Goal: Information Seeking & Learning: Learn about a topic

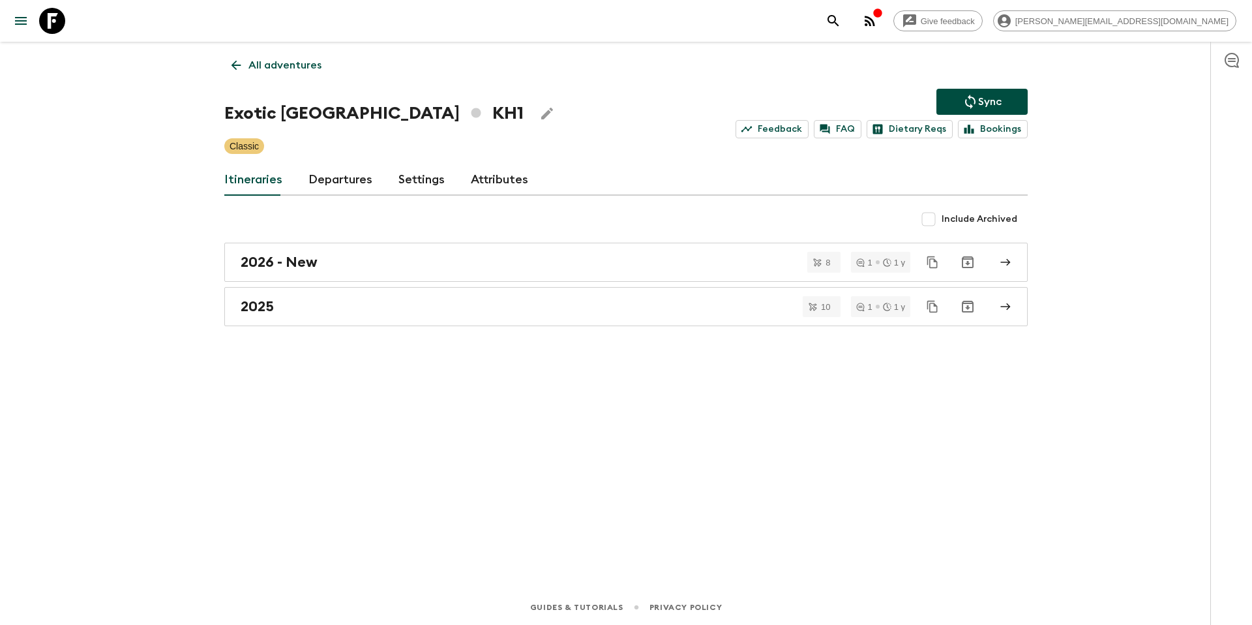
click at [282, 70] on p "All adventures" at bounding box center [284, 65] width 73 height 16
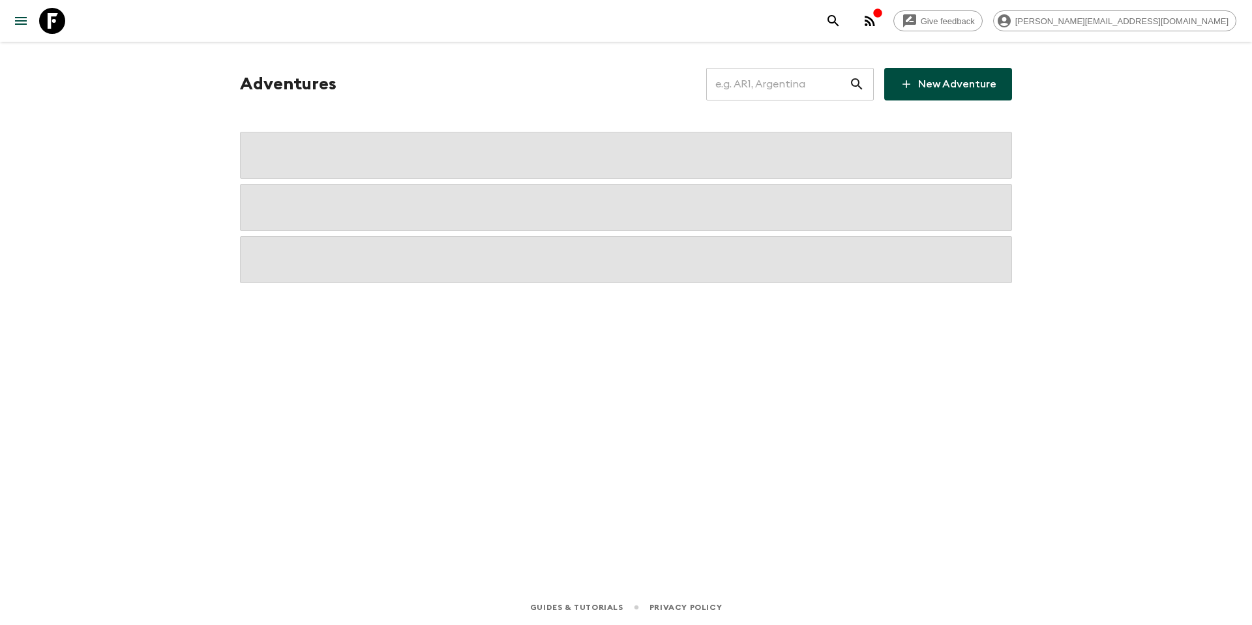
click at [763, 89] on input "text" at bounding box center [777, 84] width 143 height 37
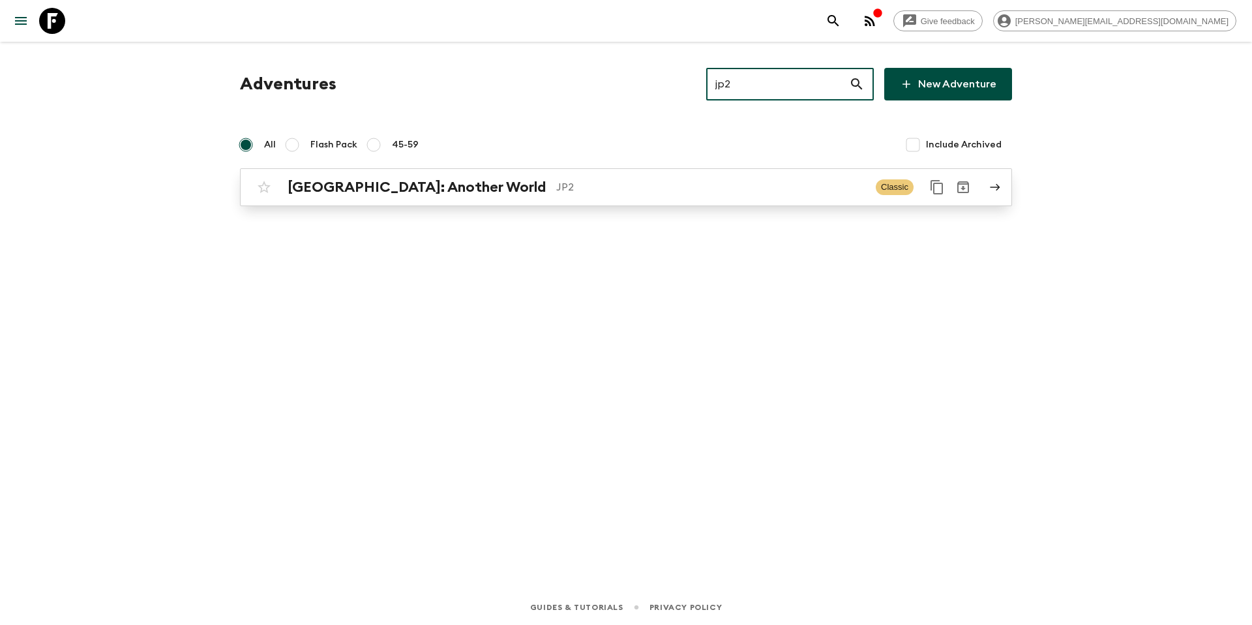
type input "jp2"
click at [579, 195] on div "[GEOGRAPHIC_DATA]: Another World JP2" at bounding box center [577, 187] width 578 height 17
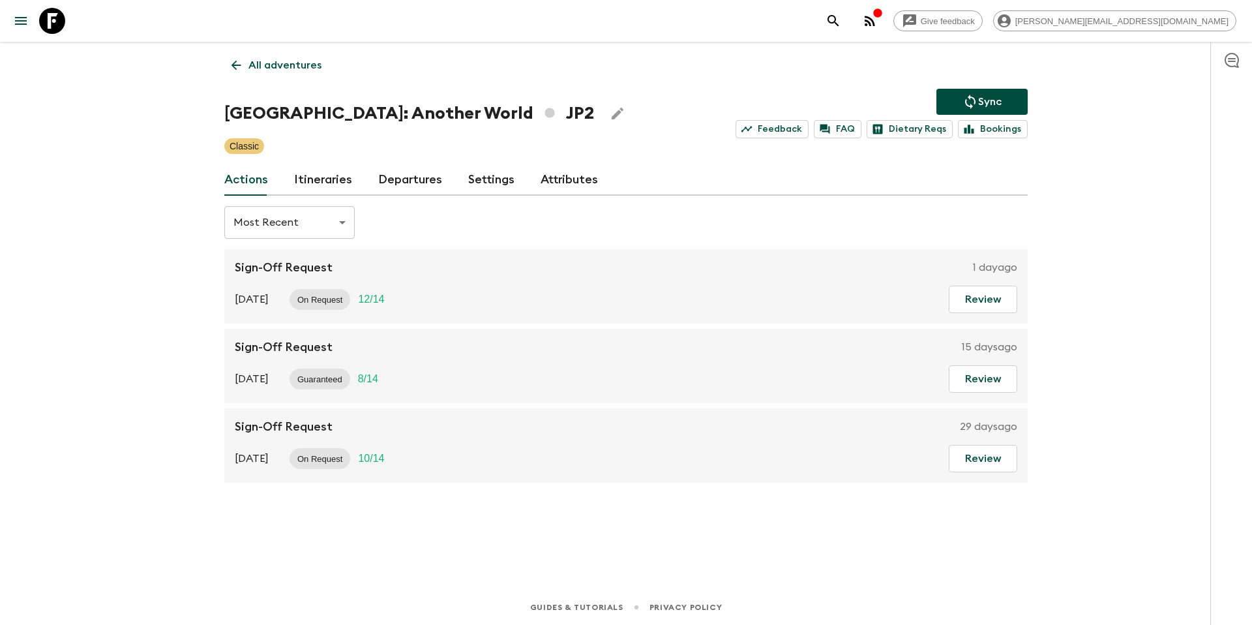
click at [404, 179] on link "Departures" at bounding box center [410, 179] width 64 height 31
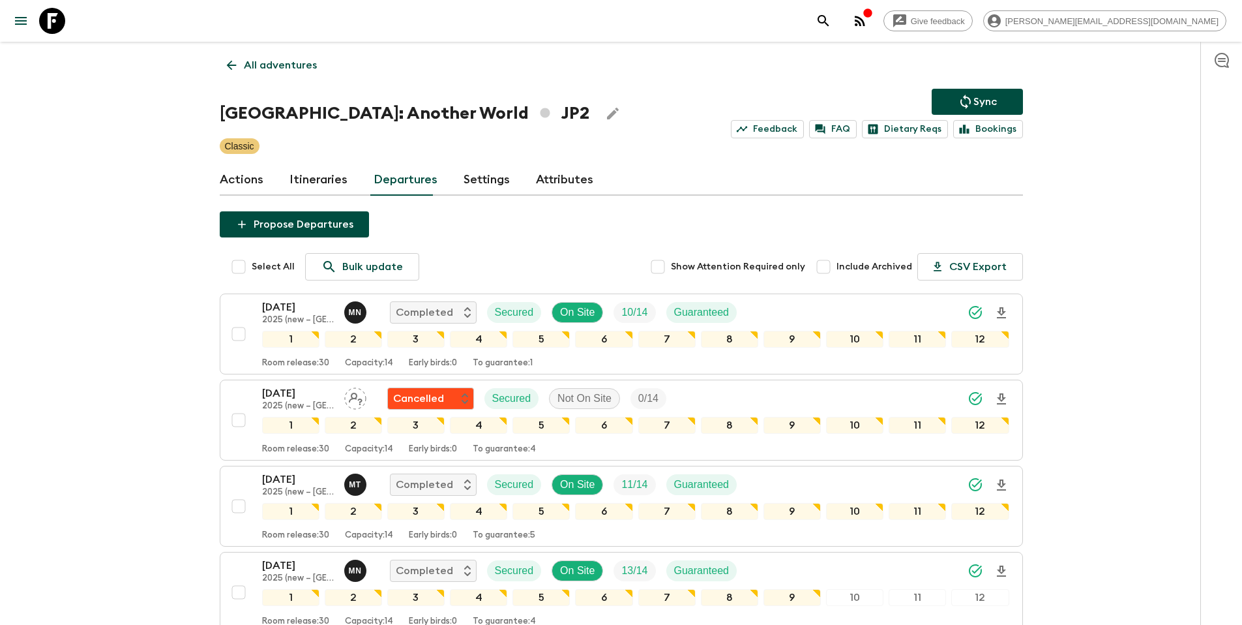
click at [296, 72] on p "All adventures" at bounding box center [280, 65] width 73 height 16
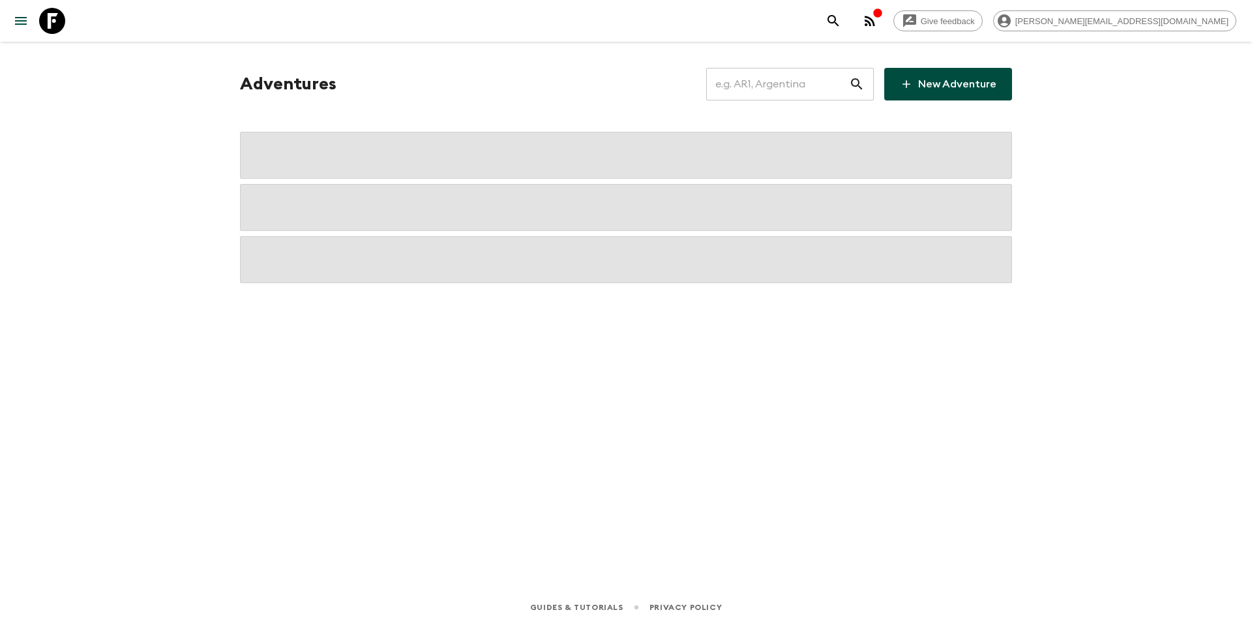
click at [822, 89] on input "text" at bounding box center [777, 84] width 143 height 37
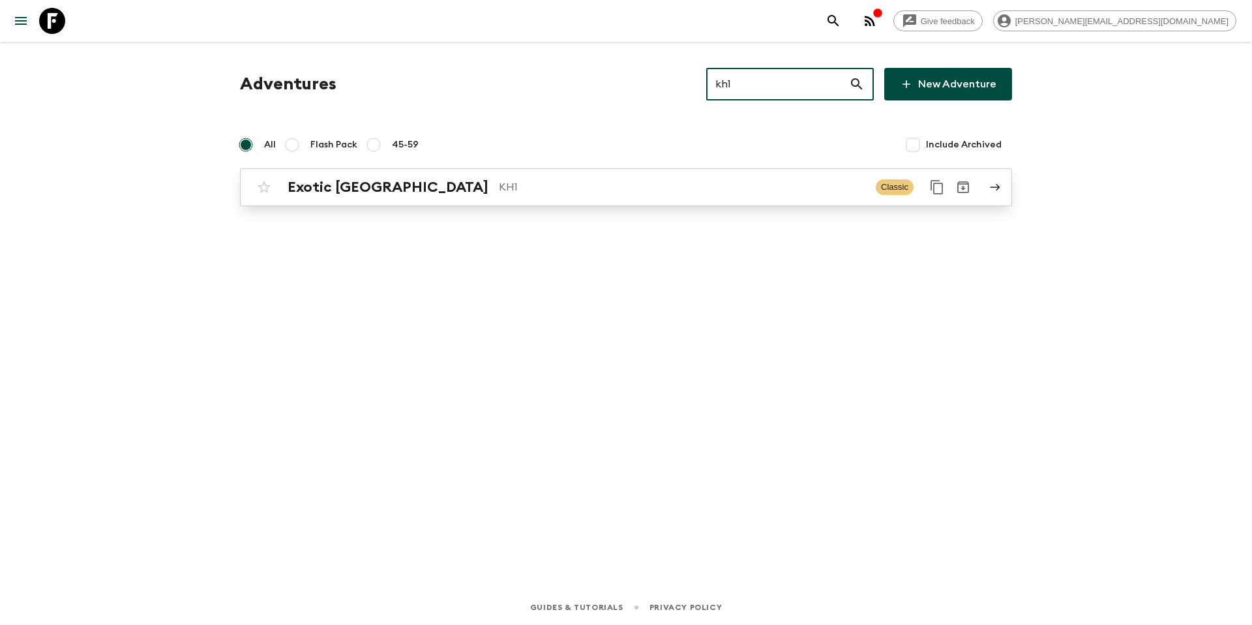
type input "kh1"
click at [567, 199] on div "Exotic [GEOGRAPHIC_DATA] KH1 Classic" at bounding box center [600, 187] width 699 height 26
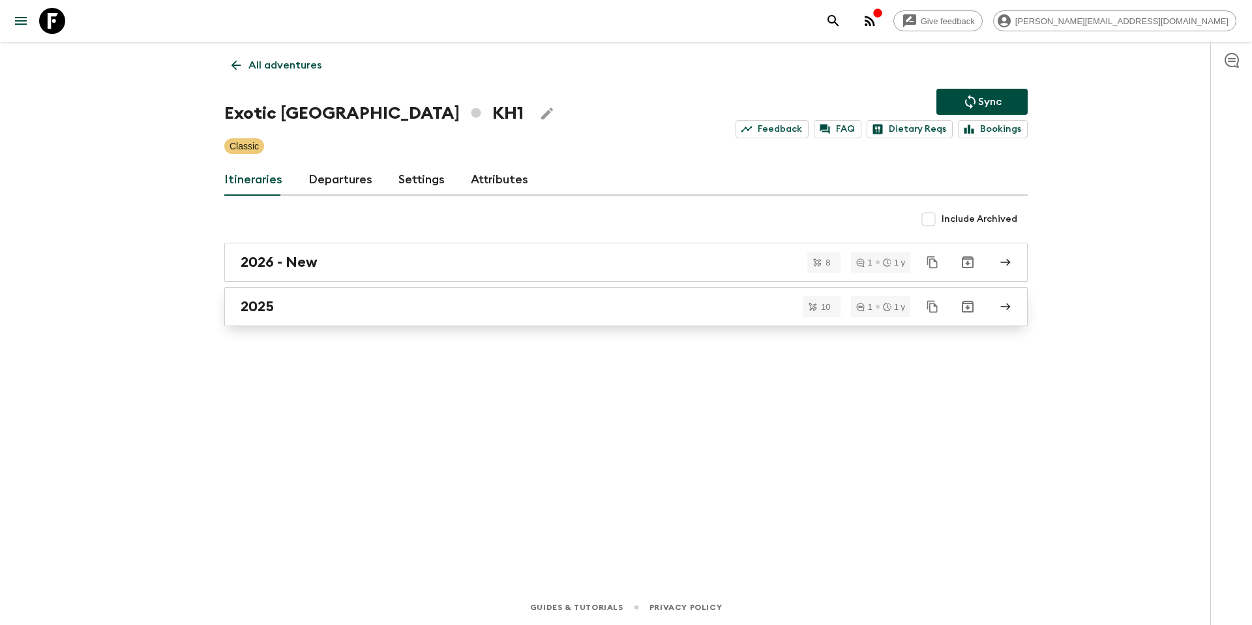
click at [330, 305] on div "2025" at bounding box center [614, 306] width 746 height 17
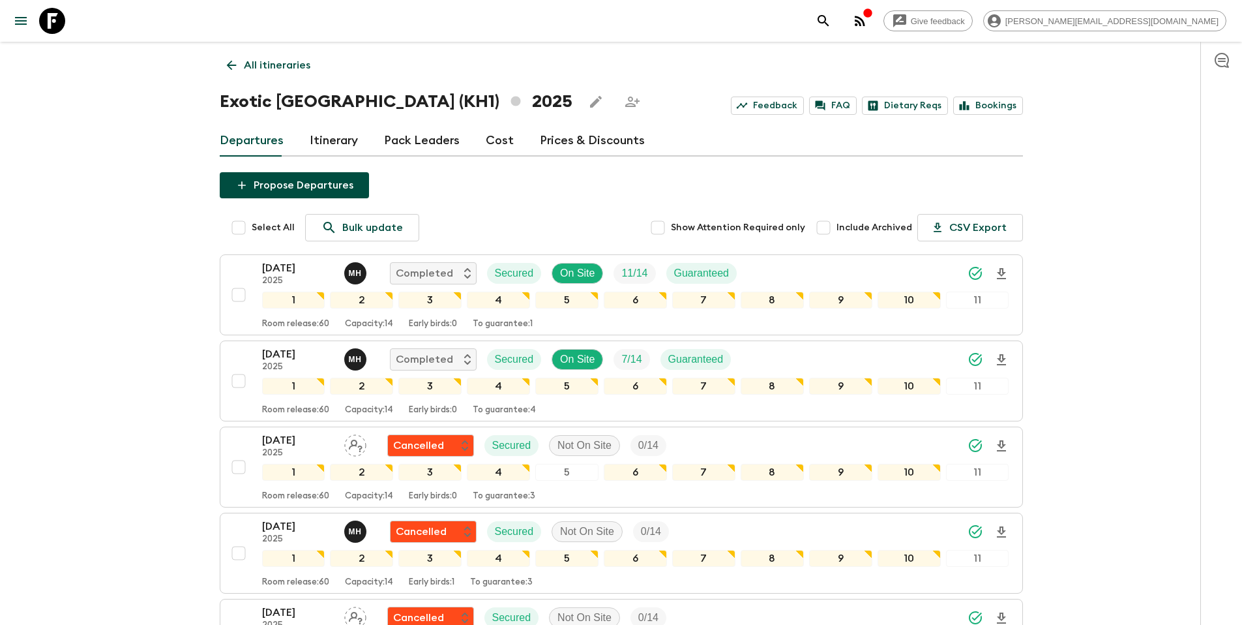
scroll to position [386, 0]
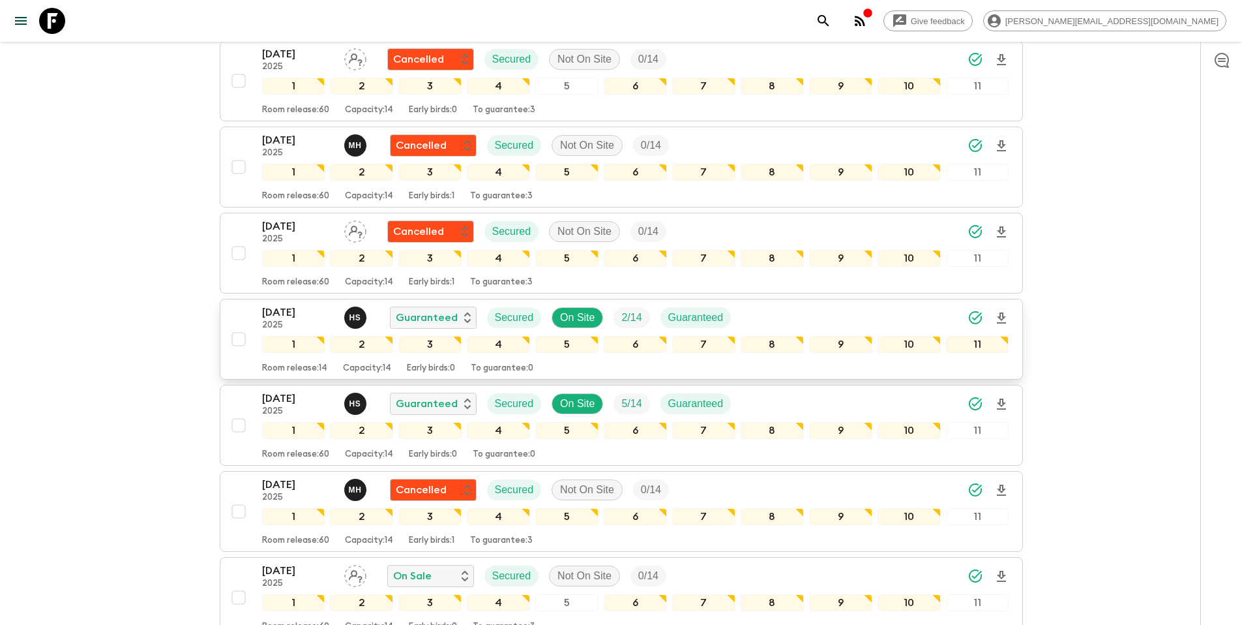
click at [815, 319] on div "[DATE] 2025 H S Guaranteed Secured On Site 2 / 14 Guaranteed" at bounding box center [635, 318] width 747 height 26
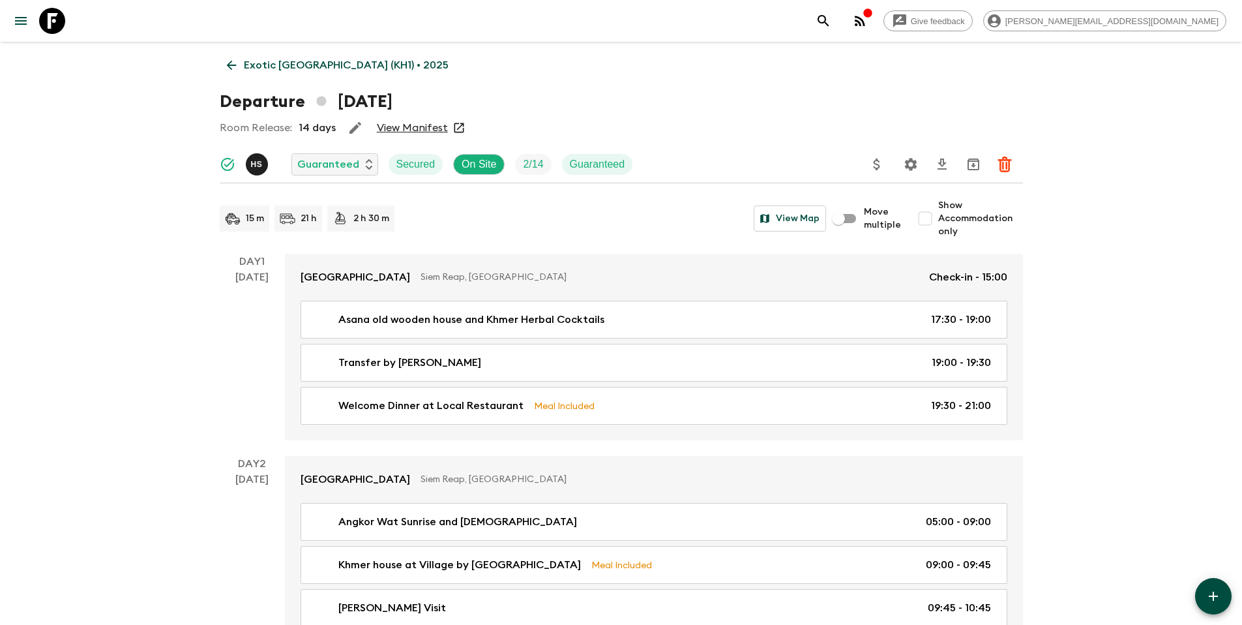
click at [958, 217] on span "Show Accommodation only" at bounding box center [980, 218] width 85 height 39
click at [938, 217] on input "Show Accommodation only" at bounding box center [925, 218] width 26 height 26
checkbox input "true"
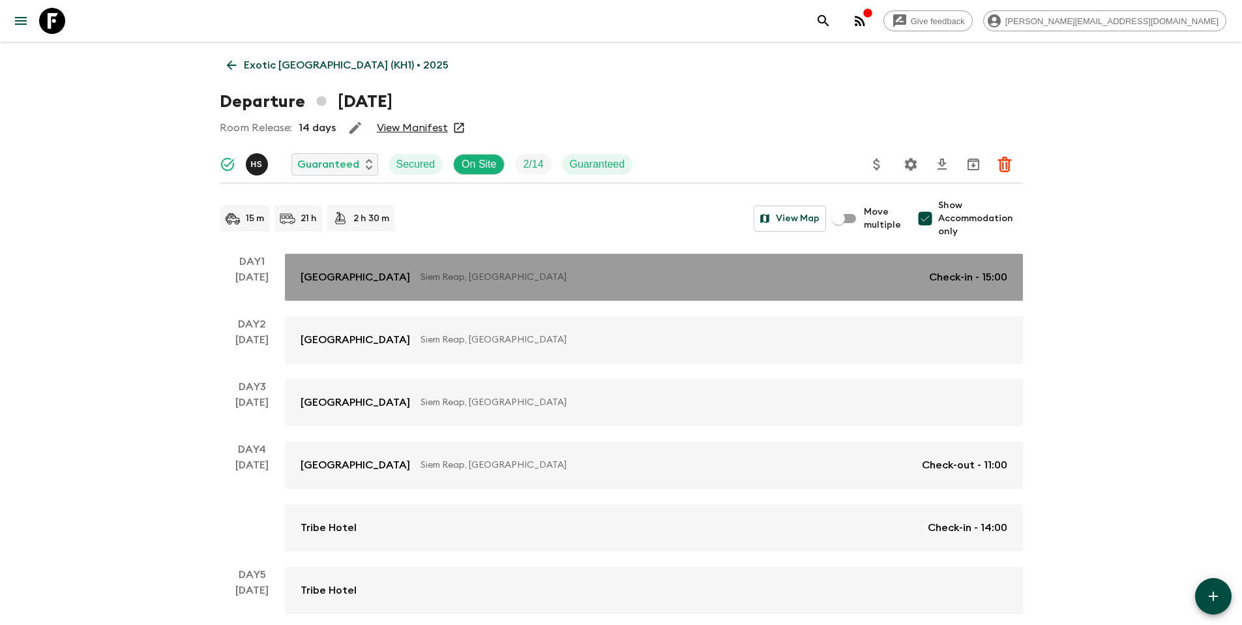
click at [603, 280] on p "Siem Reap, [GEOGRAPHIC_DATA]" at bounding box center [670, 277] width 498 height 13
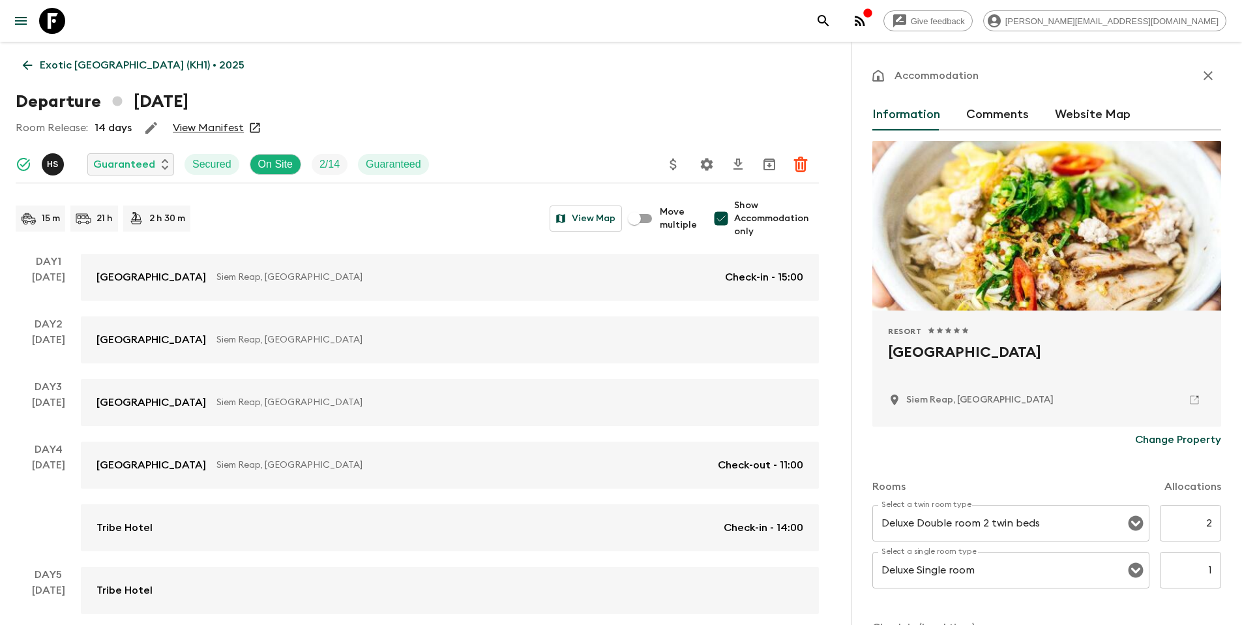
click at [224, 126] on link "View Manifest" at bounding box center [208, 127] width 71 height 13
